Goal: Task Accomplishment & Management: Manage account settings

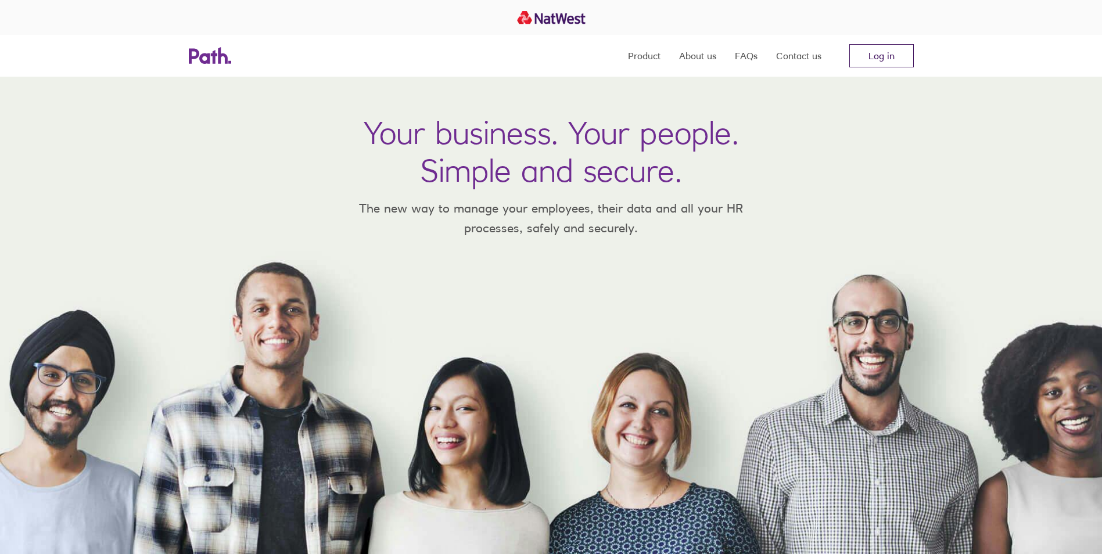
click at [886, 60] on link "Log in" at bounding box center [881, 55] width 64 height 23
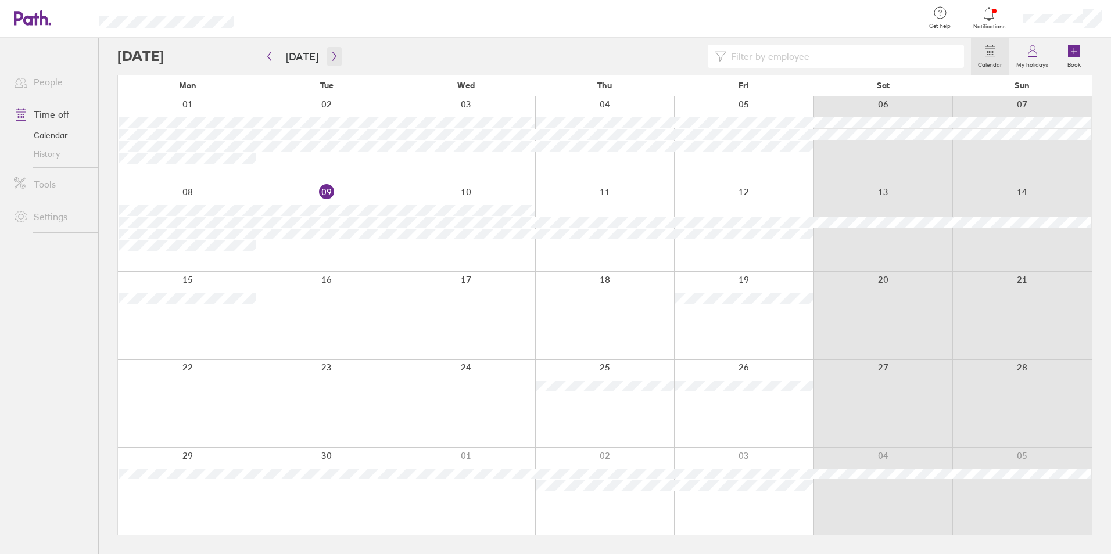
click at [327, 56] on button "button" at bounding box center [334, 56] width 15 height 19
